Goal: Information Seeking & Learning: Learn about a topic

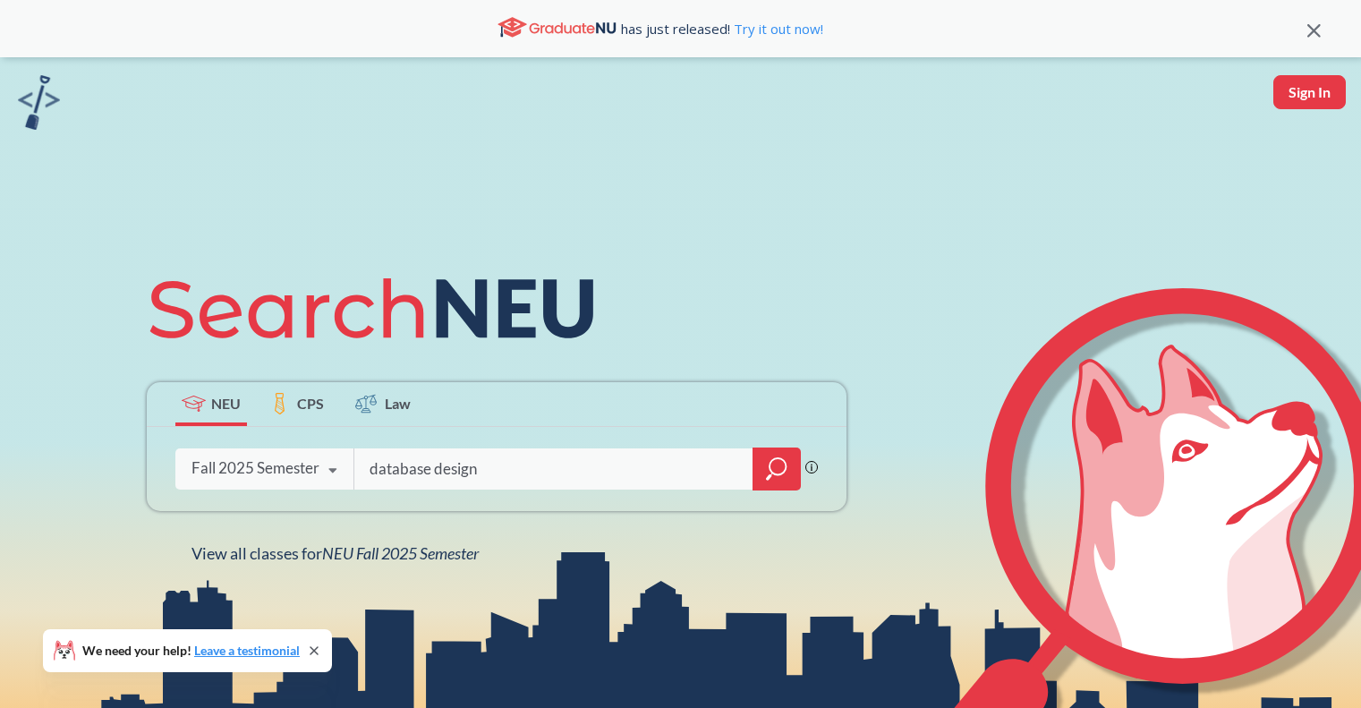
type input "database design"
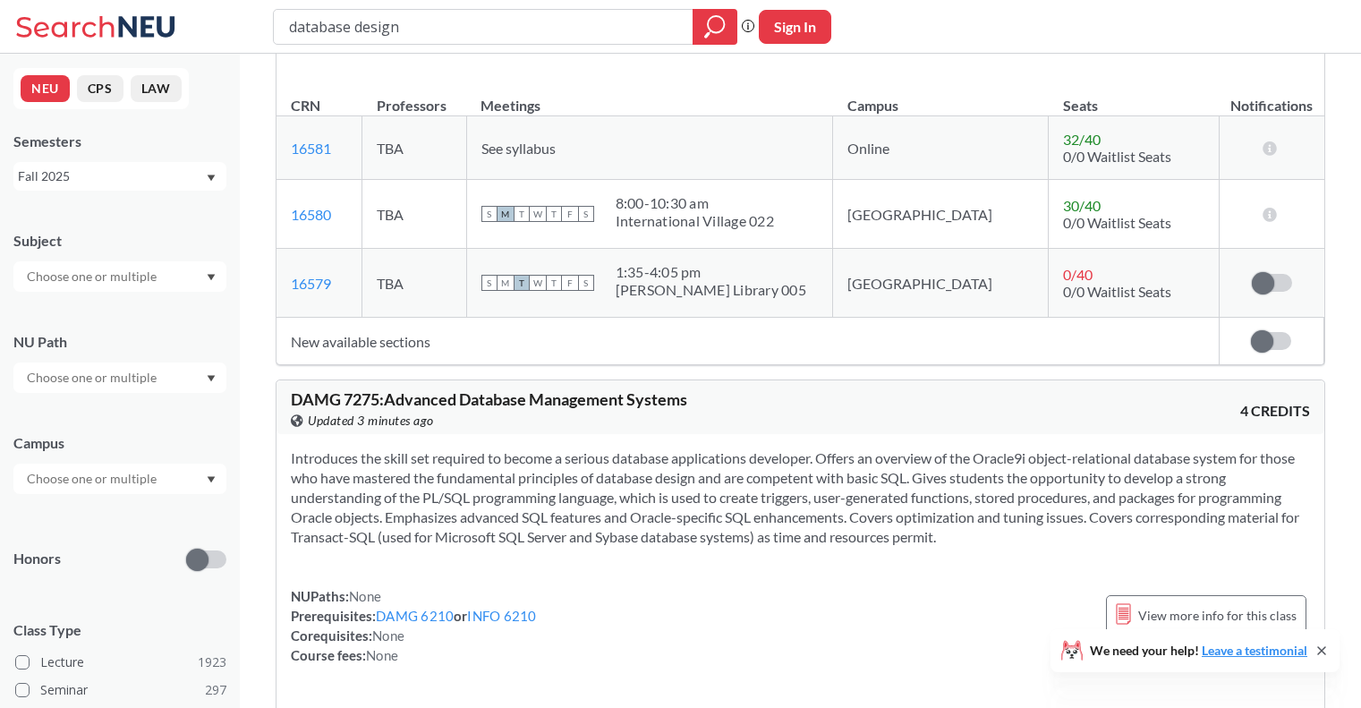
scroll to position [3946, 0]
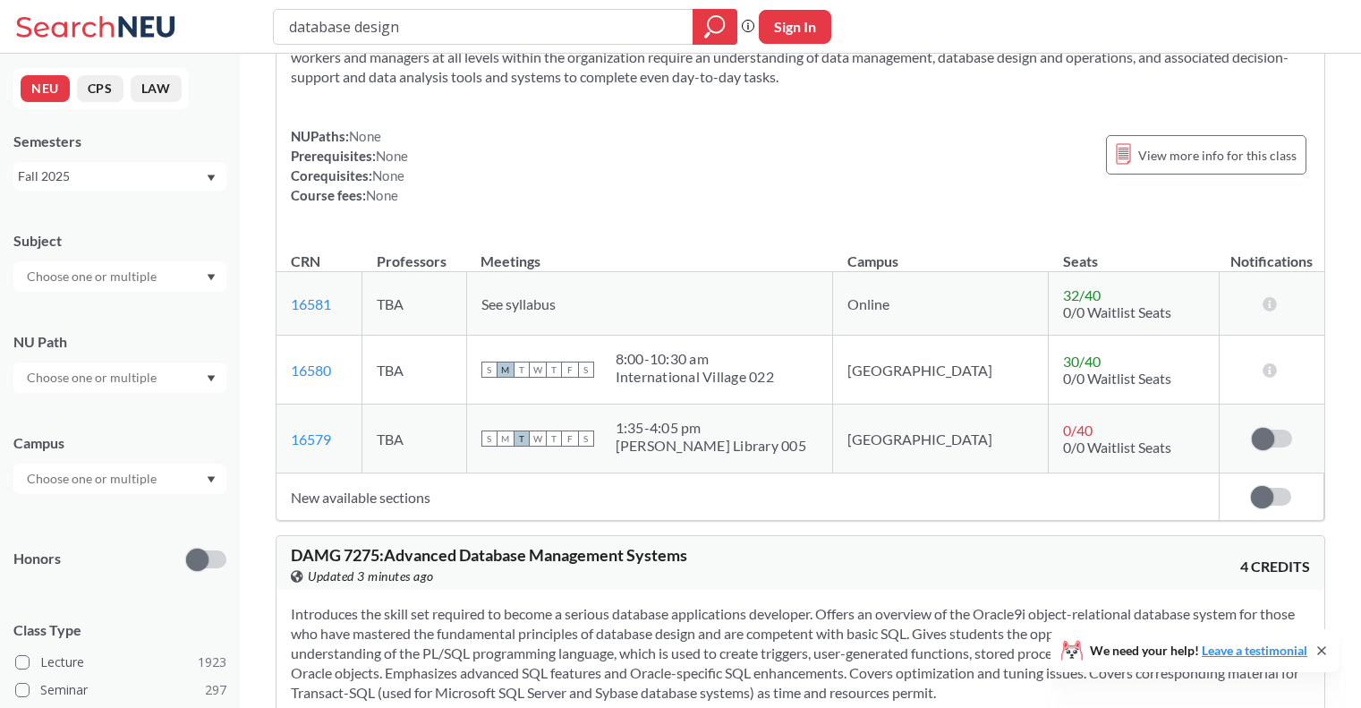
click at [190, 281] on div at bounding box center [119, 276] width 213 height 30
click at [125, 311] on div "CS ( 115 )" at bounding box center [124, 308] width 202 height 20
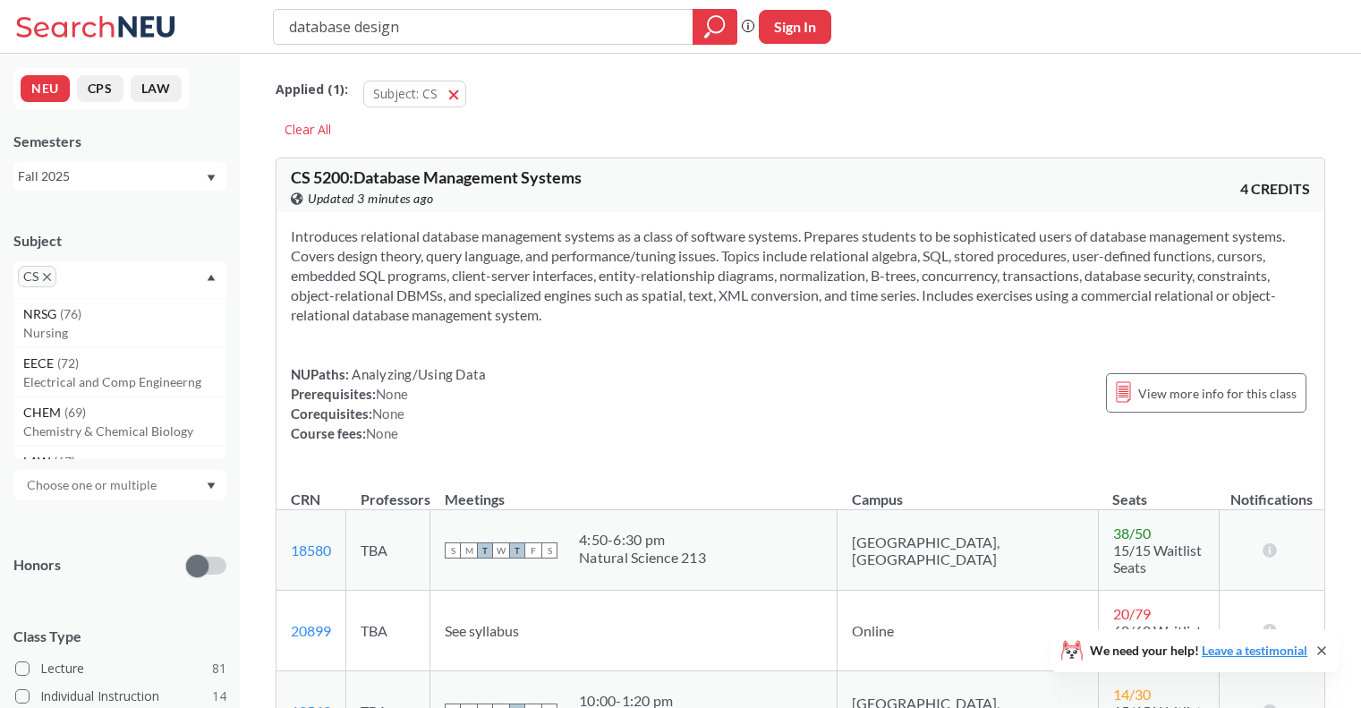
click at [590, 13] on input "database design" at bounding box center [483, 27] width 393 height 30
click at [602, 89] on div "Applied ( 1 ): Subject: CS CS" at bounding box center [801, 90] width 1050 height 54
click at [626, 142] on div "Applied ( 1 ): Subject: CS CS Clear All" at bounding box center [801, 103] width 1050 height 81
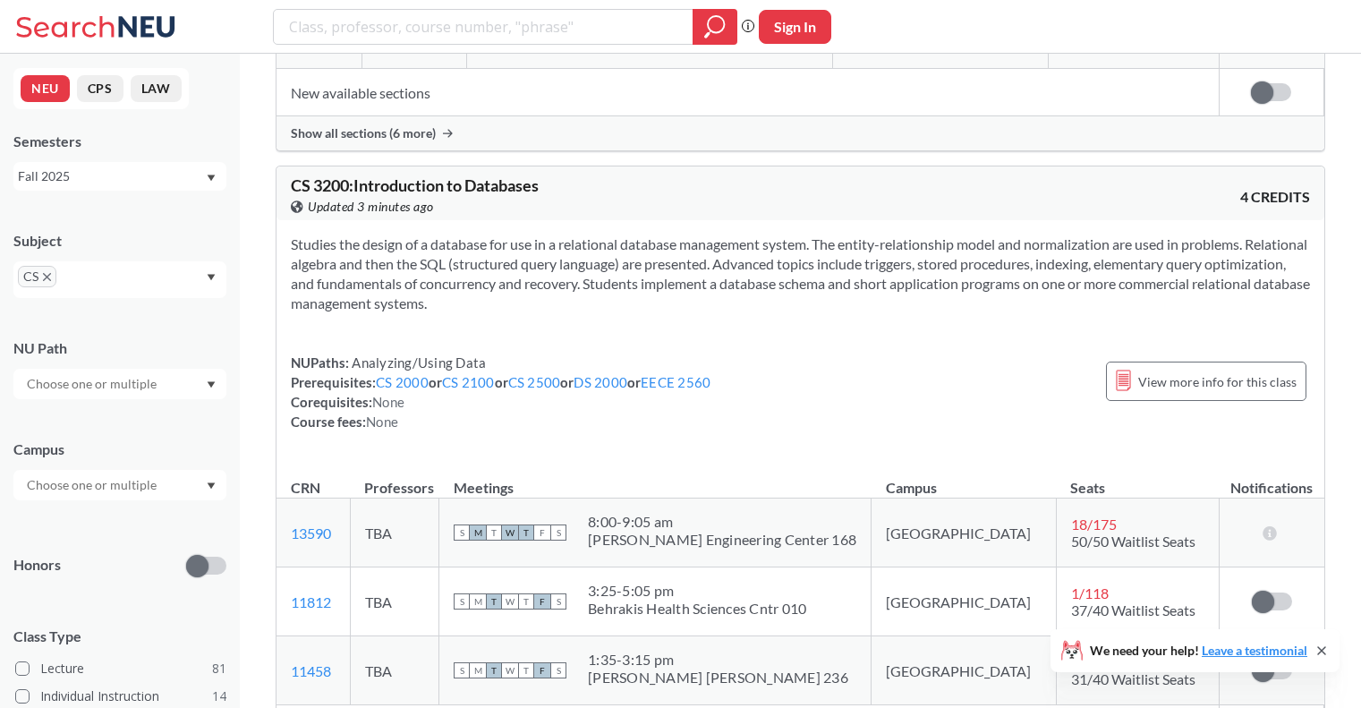
scroll to position [4330, 0]
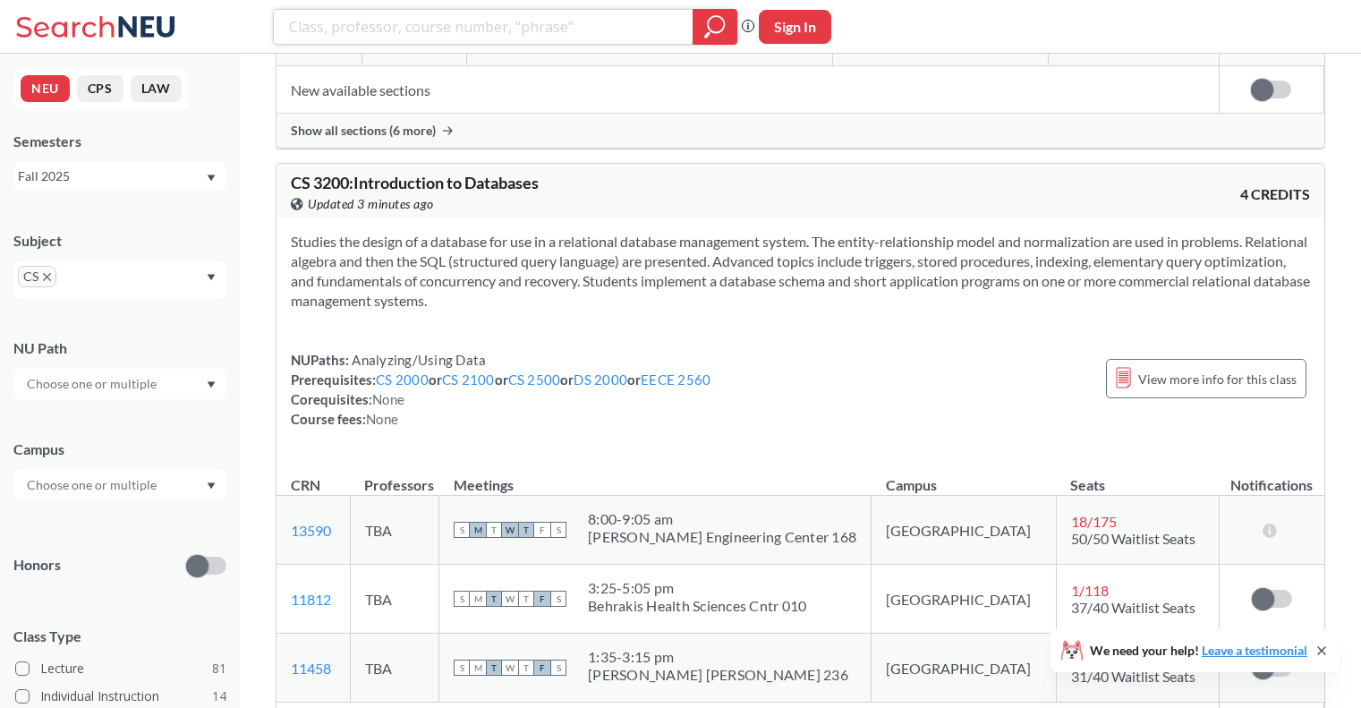
click at [528, 34] on input "search" at bounding box center [483, 27] width 393 height 30
type input "programming in c++"
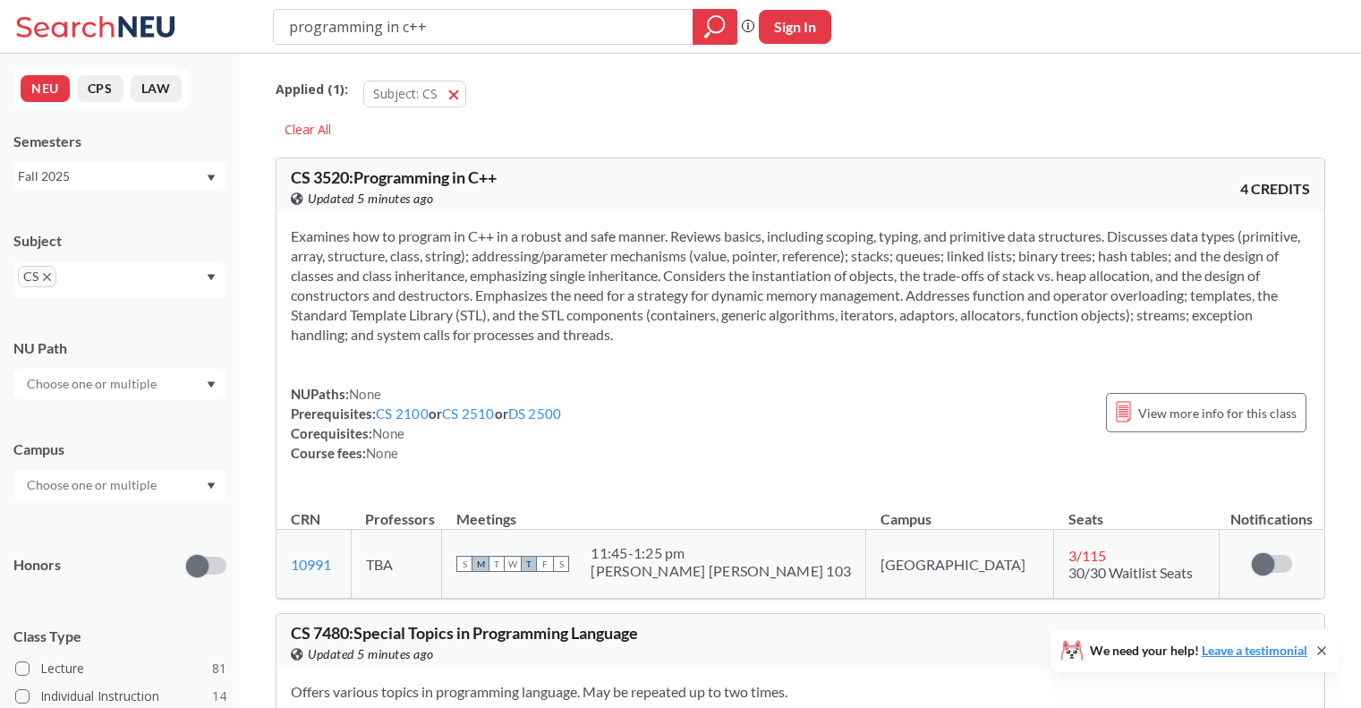
click at [620, 29] on input "programming in c++" at bounding box center [483, 27] width 393 height 30
